Goal: Find specific page/section: Find specific page/section

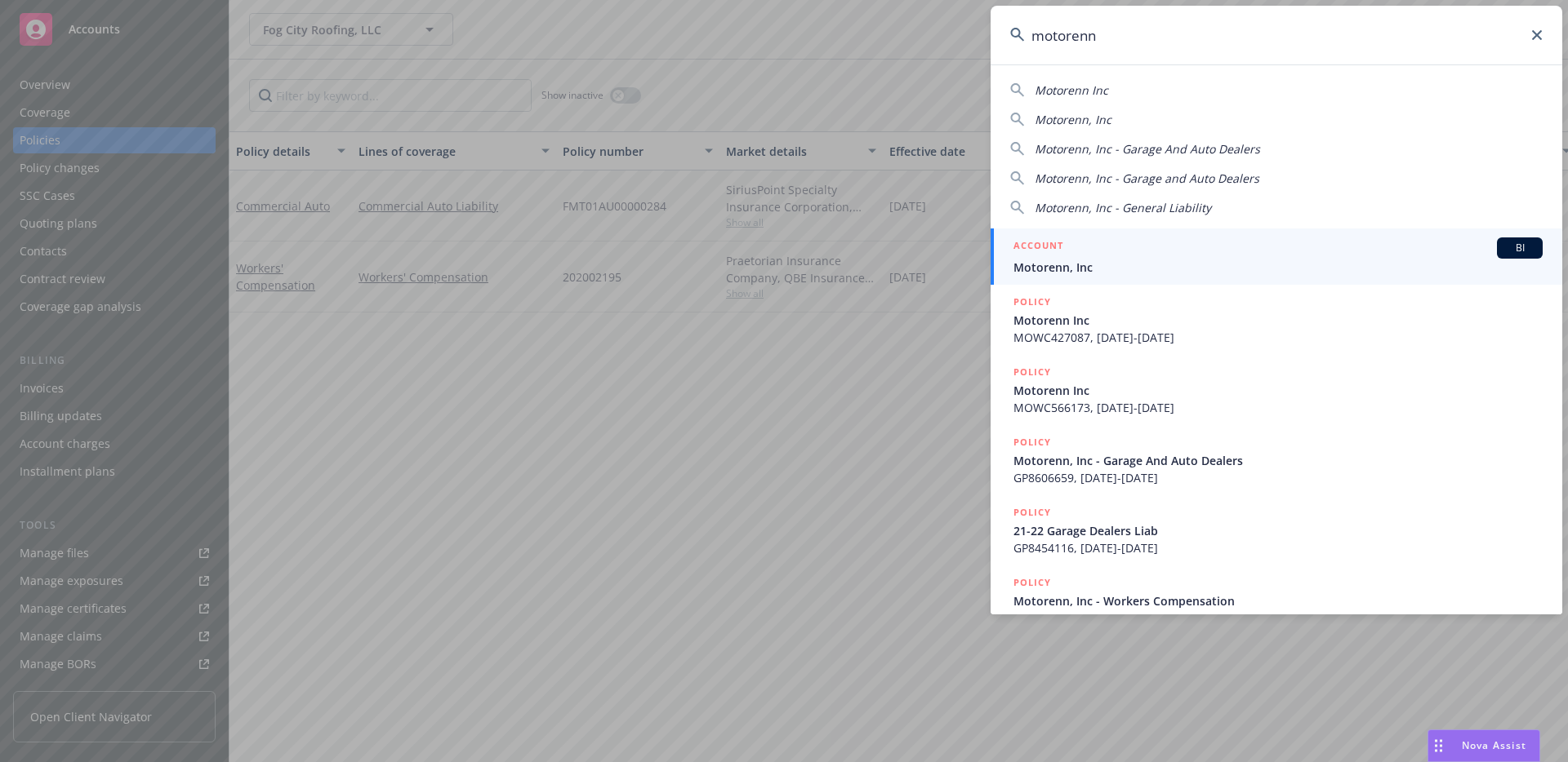
type input "motorenn"
click at [1051, 243] on h5 "ACCOUNT" at bounding box center [1038, 248] width 50 height 20
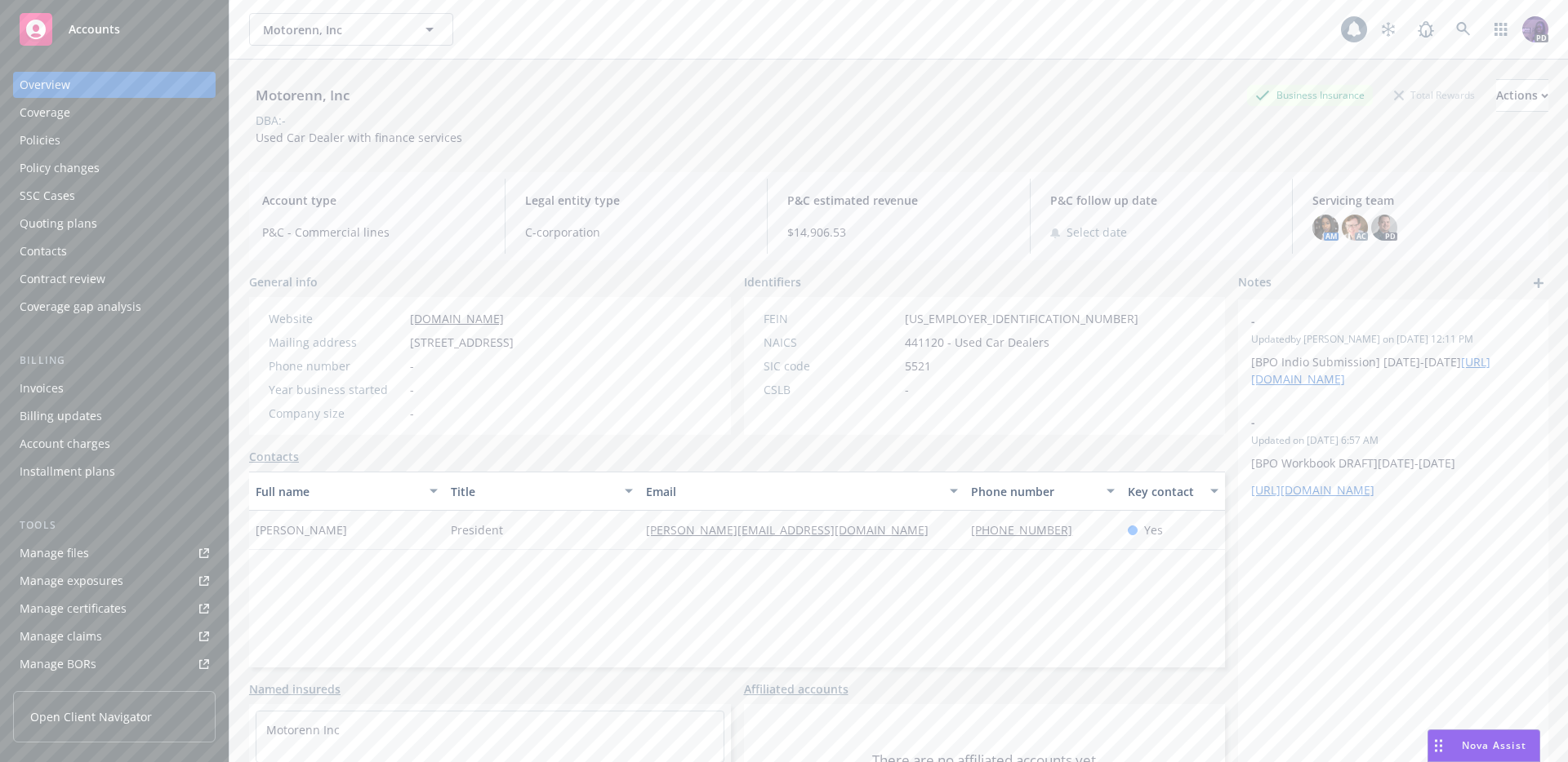
click at [134, 384] on div "Invoices" at bounding box center [115, 388] width 190 height 26
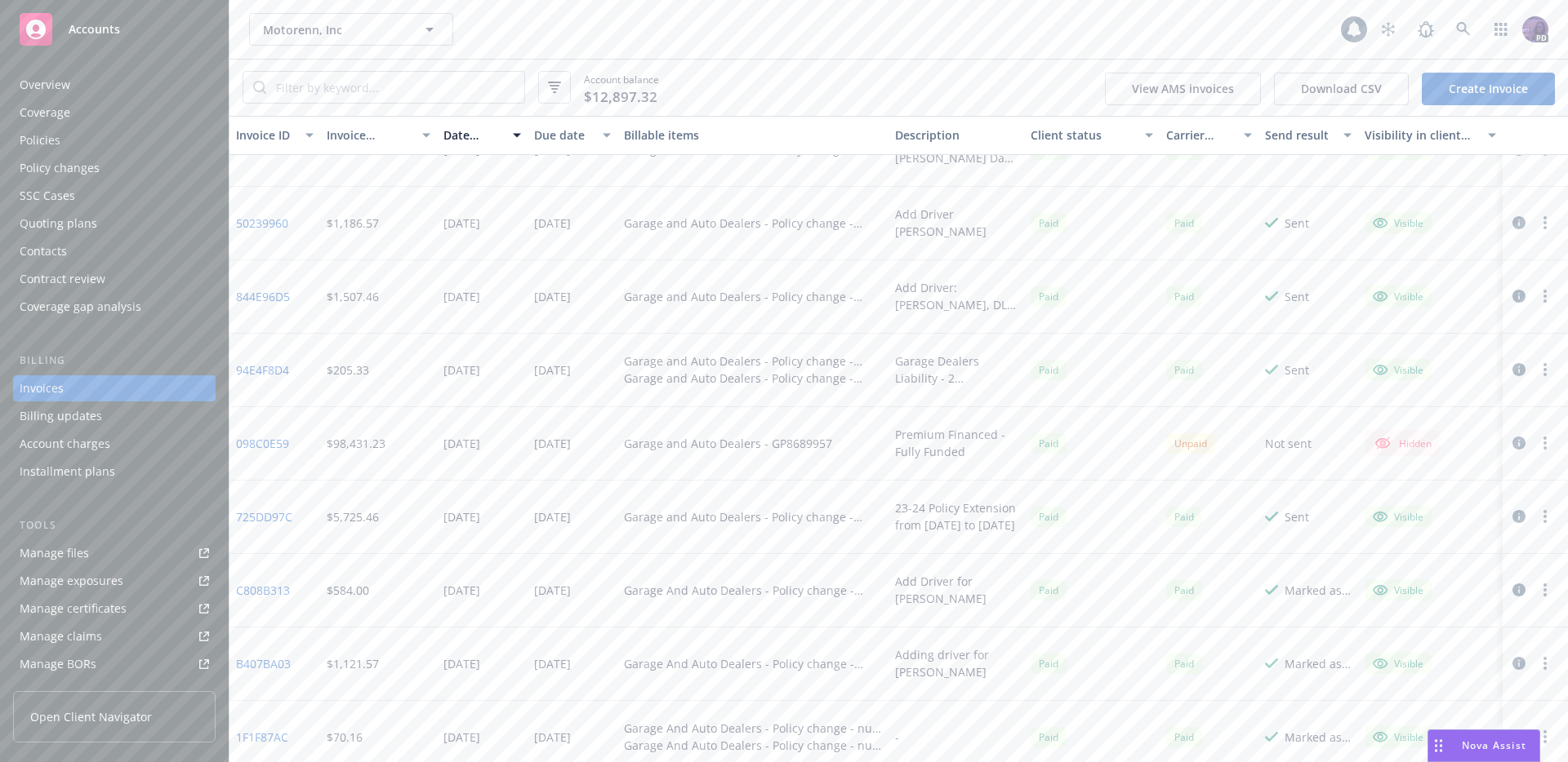
scroll to position [262, 0]
click at [537, 23] on div "Motorenn, Inc Motorenn, Inc" at bounding box center [794, 29] width 1092 height 33
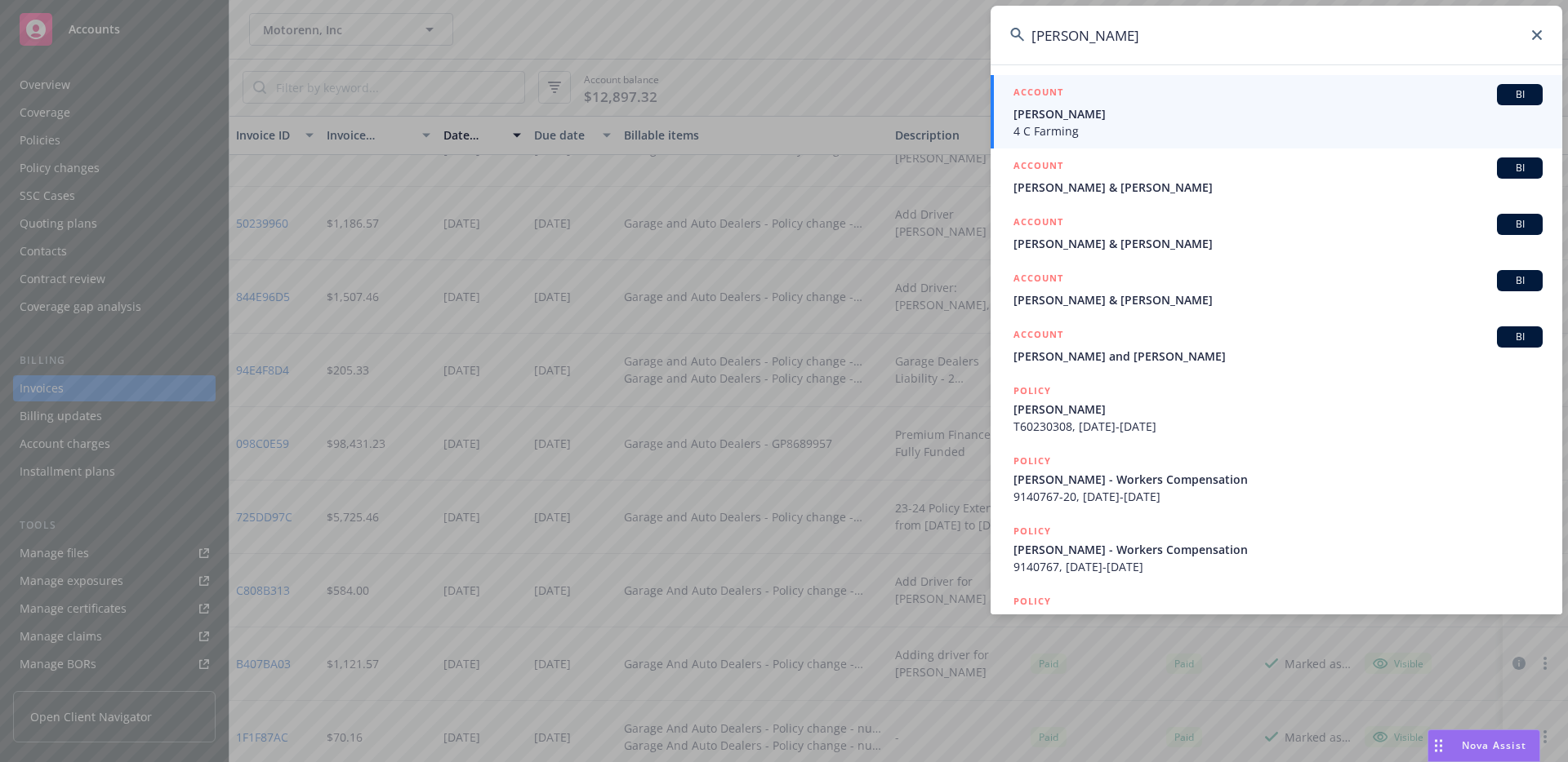
type input "[PERSON_NAME]"
click at [1182, 117] on span "[PERSON_NAME]" at bounding box center [1278, 114] width 529 height 17
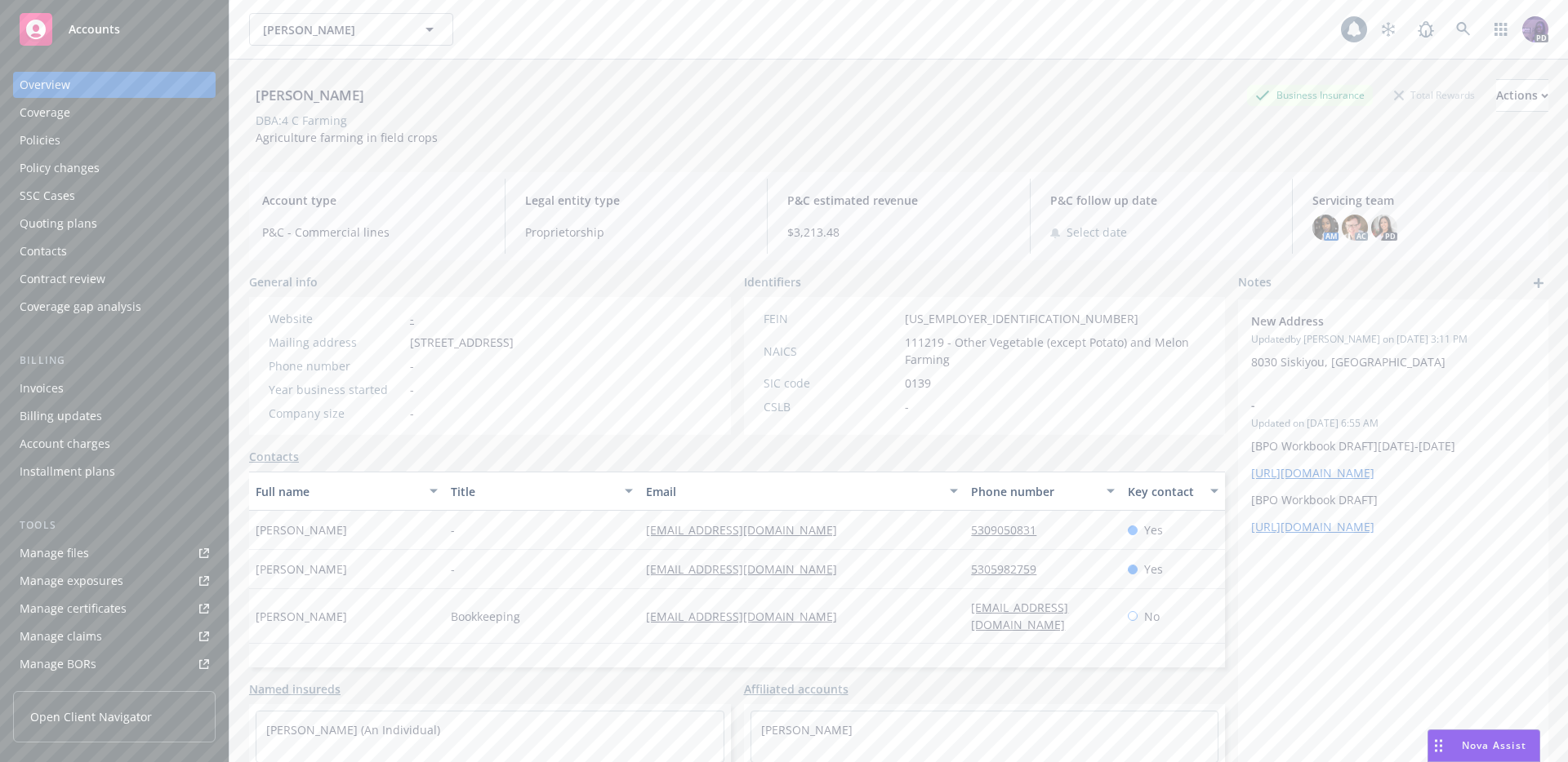
click at [725, 23] on div "[PERSON_NAME] [PERSON_NAME] [PERSON_NAME]" at bounding box center [794, 29] width 1092 height 33
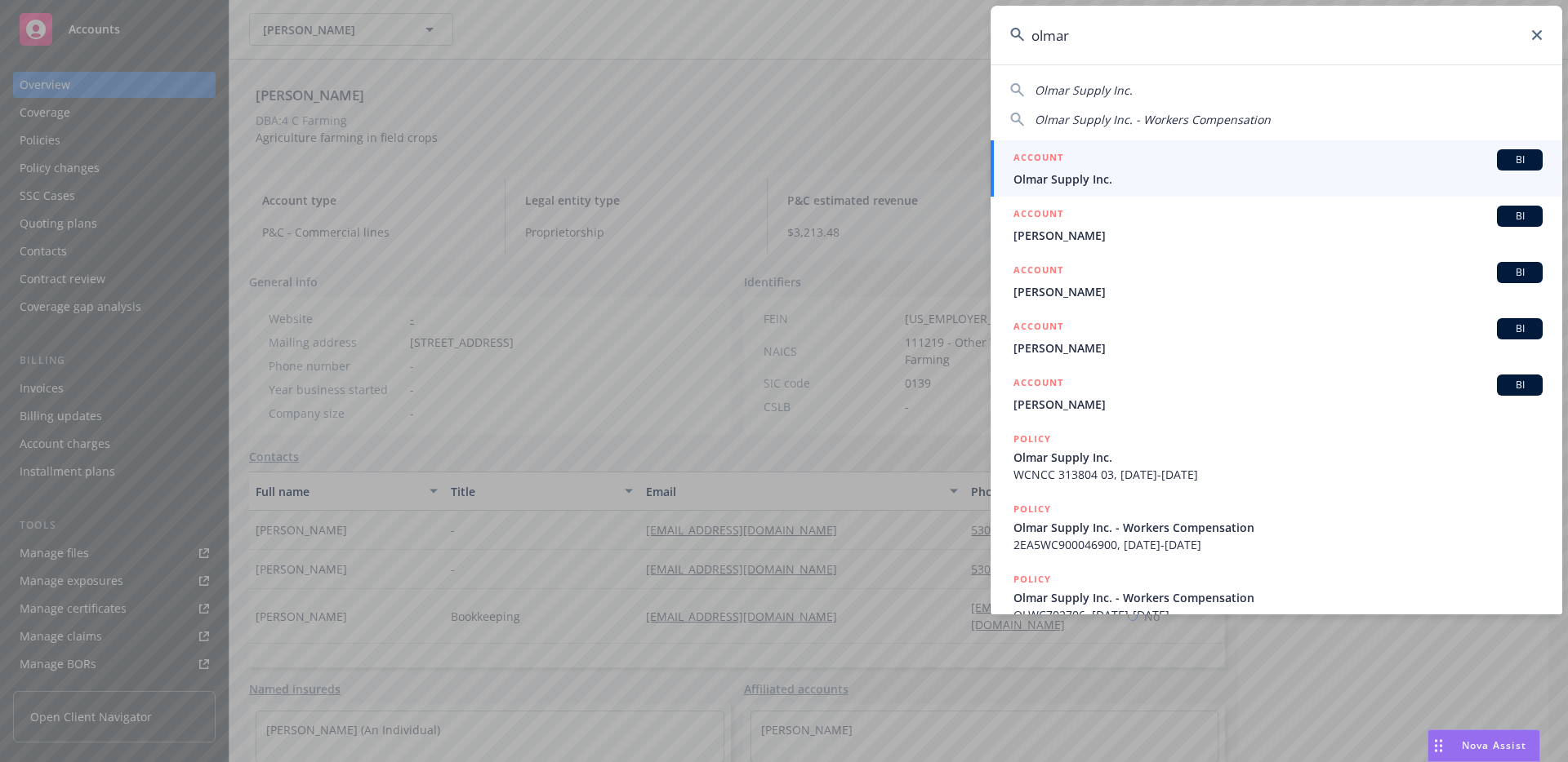
type input "olmar"
click at [1087, 171] on span "Olmar Supply Inc." at bounding box center [1278, 179] width 529 height 17
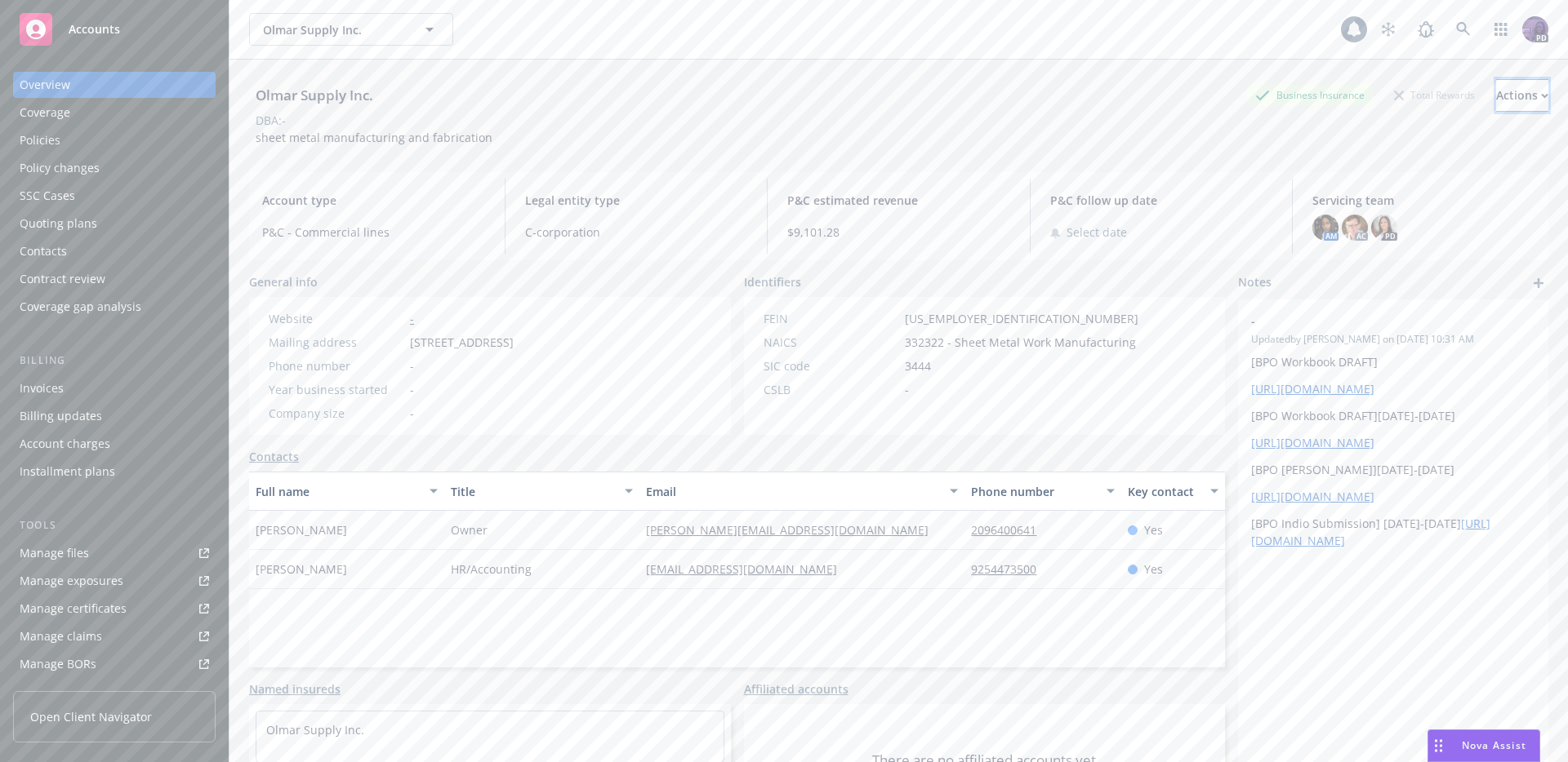
click at [1496, 96] on div "Actions" at bounding box center [1522, 96] width 52 height 31
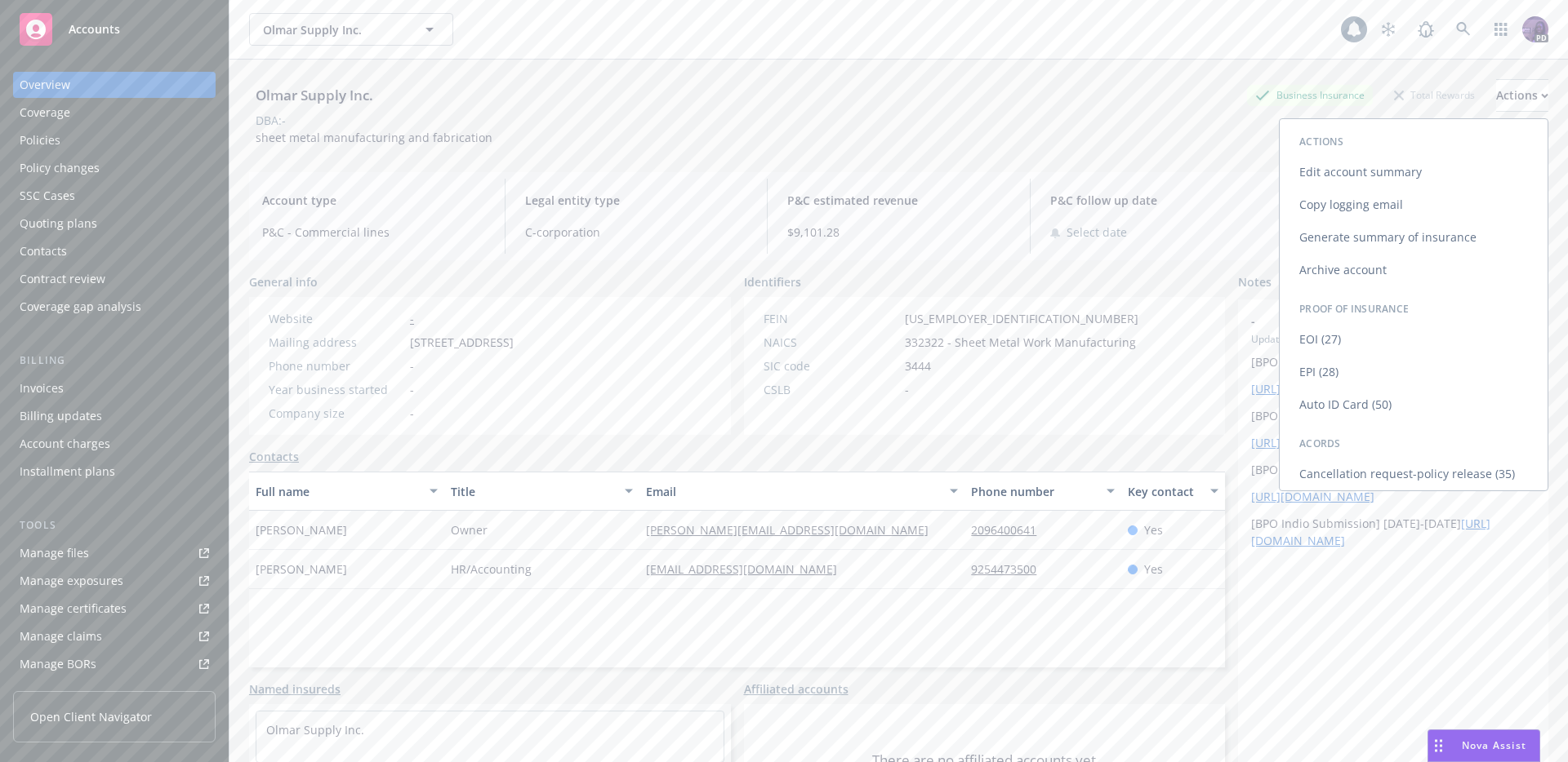
click at [1354, 197] on link "Copy logging email" at bounding box center [1413, 205] width 267 height 33
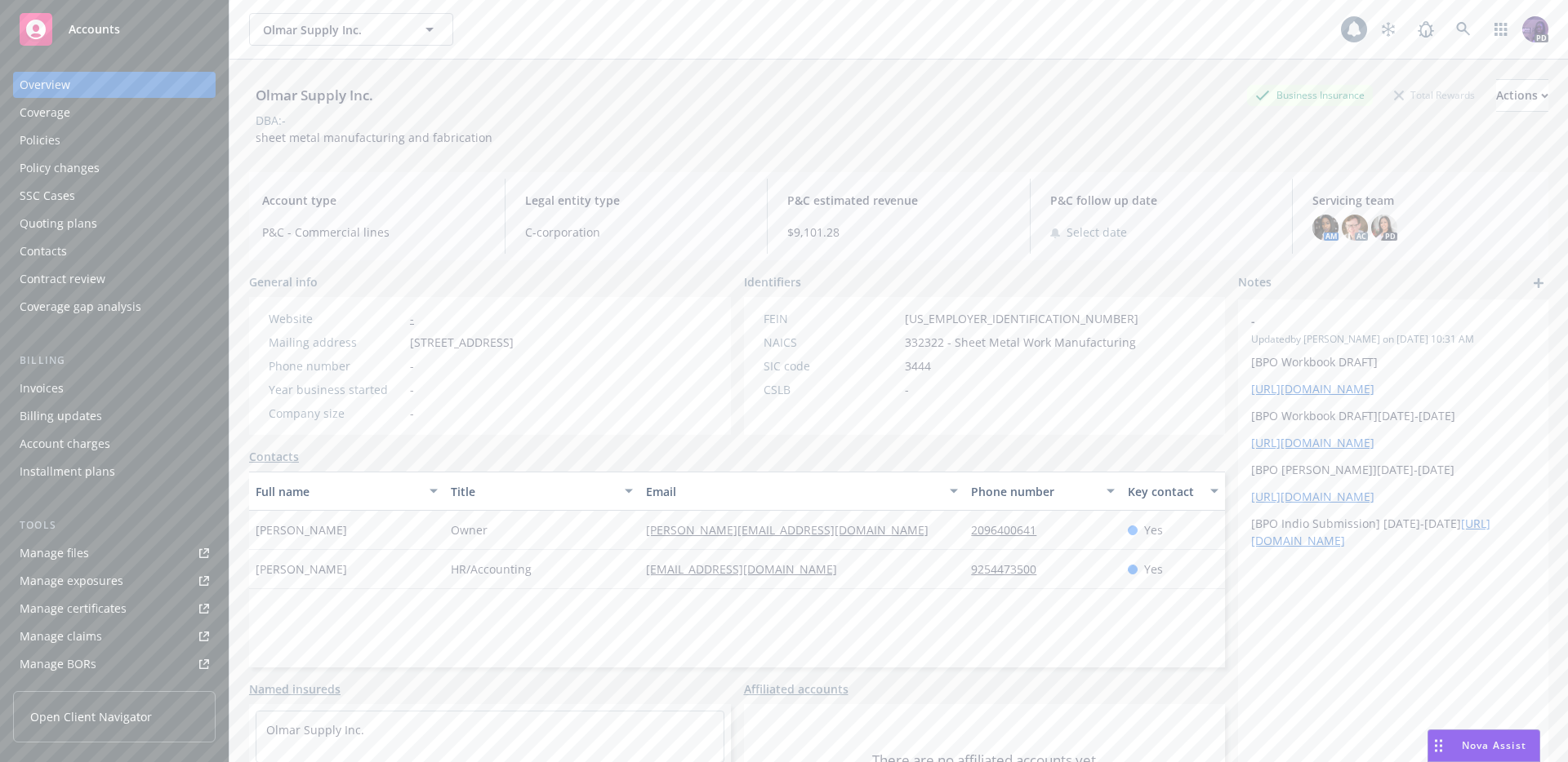
click at [91, 231] on div "Quoting plans" at bounding box center [58, 224] width 78 height 26
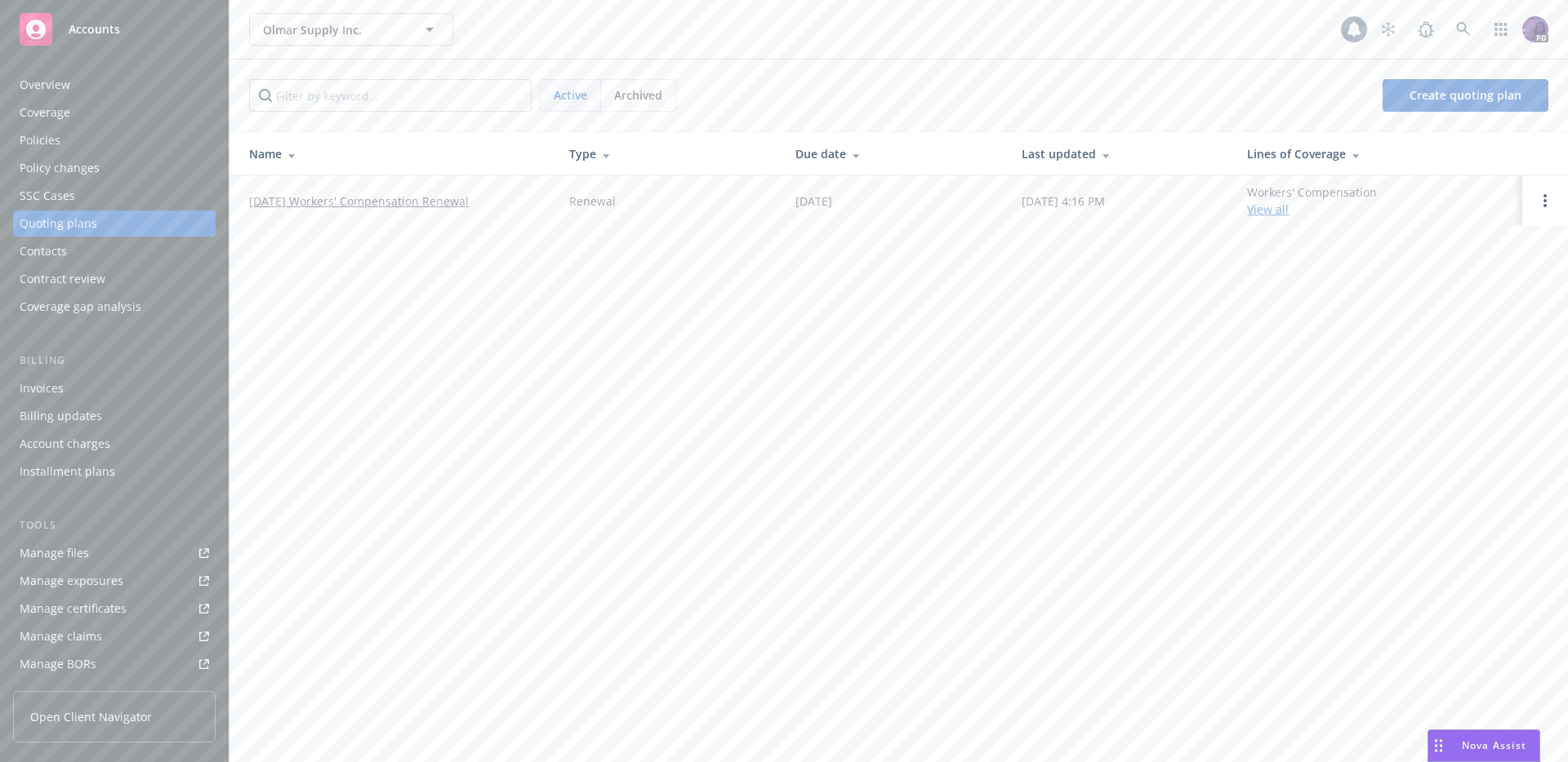
click at [429, 200] on link "[DATE] Workers' Compensation Renewal" at bounding box center [358, 201] width 220 height 17
